Goal: Check status: Check status

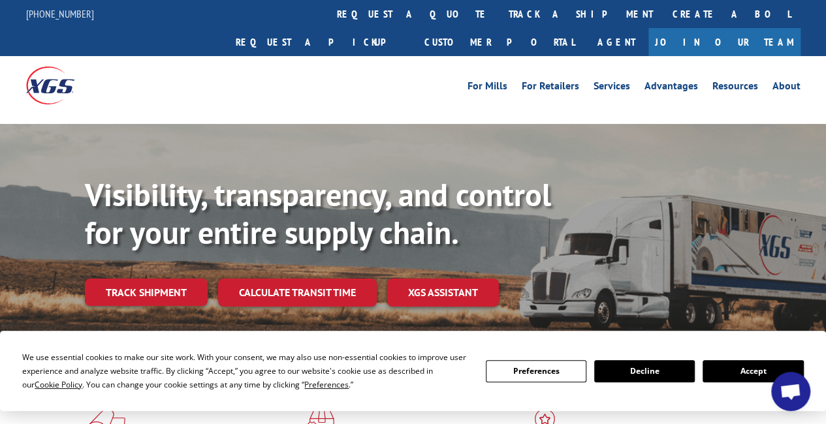
click at [499, 14] on link "track a shipment" at bounding box center [581, 14] width 164 height 28
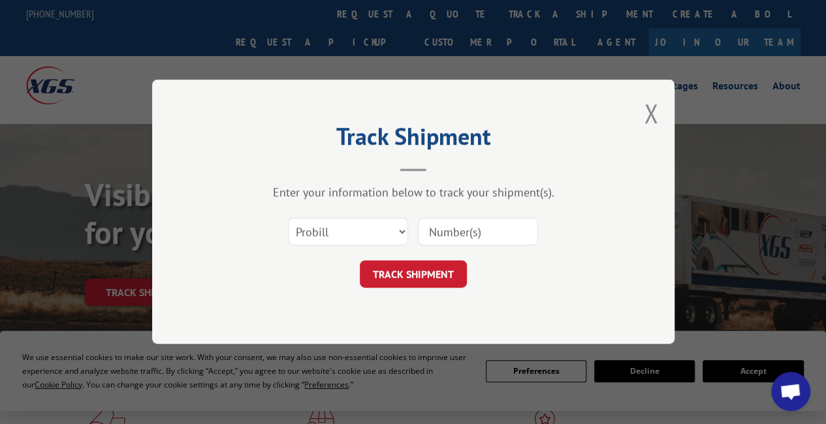
click at [464, 241] on input at bounding box center [478, 232] width 120 height 27
type input "242918"
click at [450, 258] on form "Select category... Probill BOL PO 242918 TRACK SHIPMENT" at bounding box center [413, 250] width 392 height 78
click at [453, 272] on button "TRACK SHIPMENT" at bounding box center [413, 274] width 107 height 27
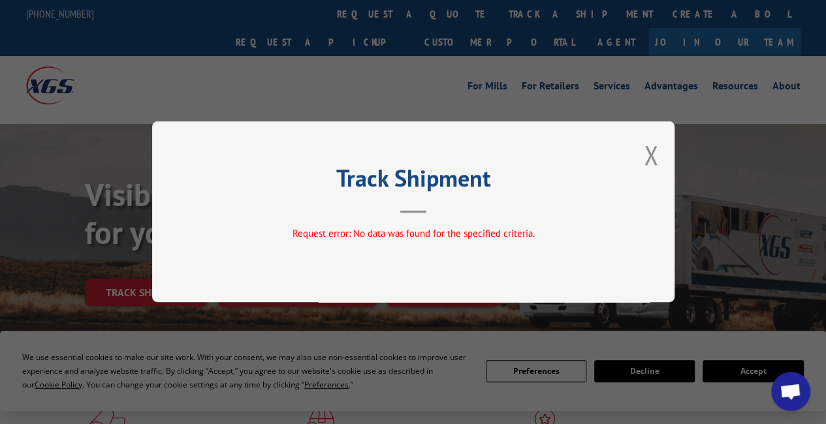
drag, startPoint x: 655, startPoint y: 151, endPoint x: 535, endPoint y: 162, distance: 119.9
click at [653, 151] on button "Close modal" at bounding box center [651, 155] width 14 height 35
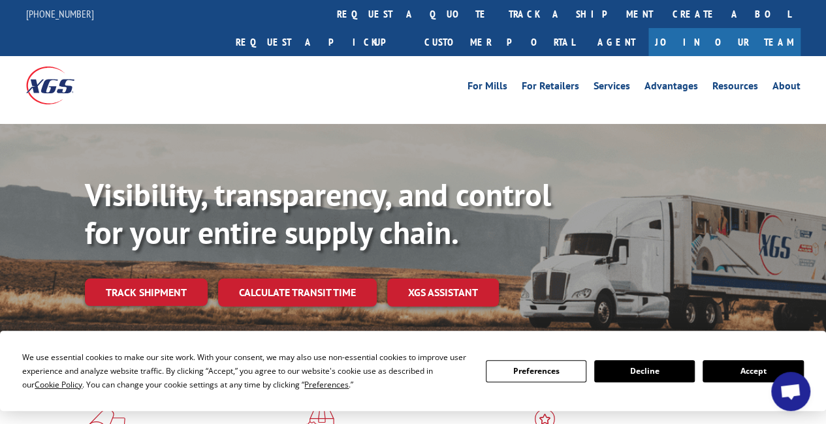
drag, startPoint x: 385, startPoint y: 6, endPoint x: 377, endPoint y: 20, distance: 16.4
click at [499, 6] on link "track a shipment" at bounding box center [581, 14] width 164 height 28
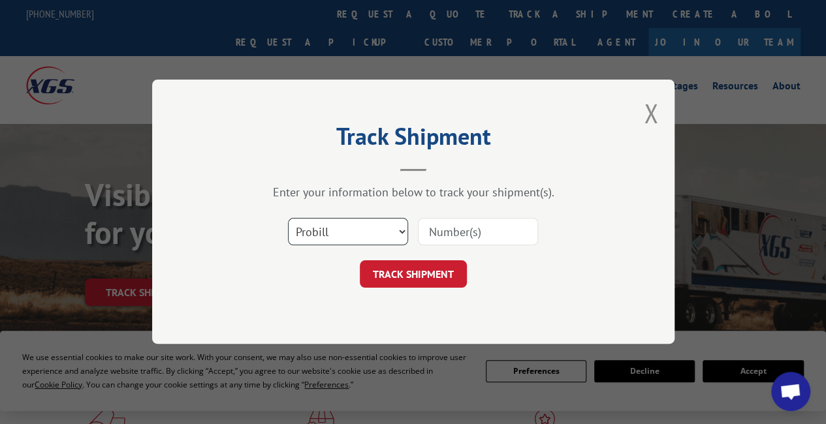
drag, startPoint x: 344, startPoint y: 234, endPoint x: 344, endPoint y: 242, distance: 8.5
click at [344, 236] on select "Select category... Probill BOL PO" at bounding box center [348, 232] width 120 height 27
select select "bol"
click at [288, 219] on select "Select category... Probill BOL PO" at bounding box center [348, 232] width 120 height 27
click at [428, 232] on input at bounding box center [478, 232] width 120 height 27
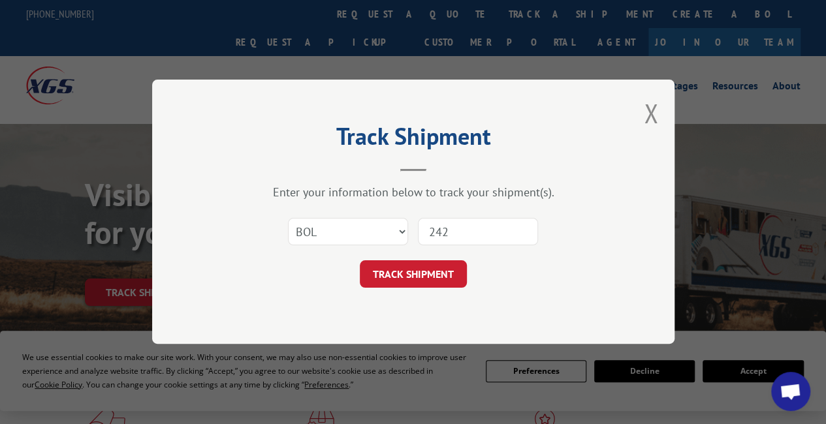
type input "242918"
click at [413, 275] on button "TRACK SHIPMENT" at bounding box center [413, 274] width 107 height 27
